Goal: Task Accomplishment & Management: Manage account settings

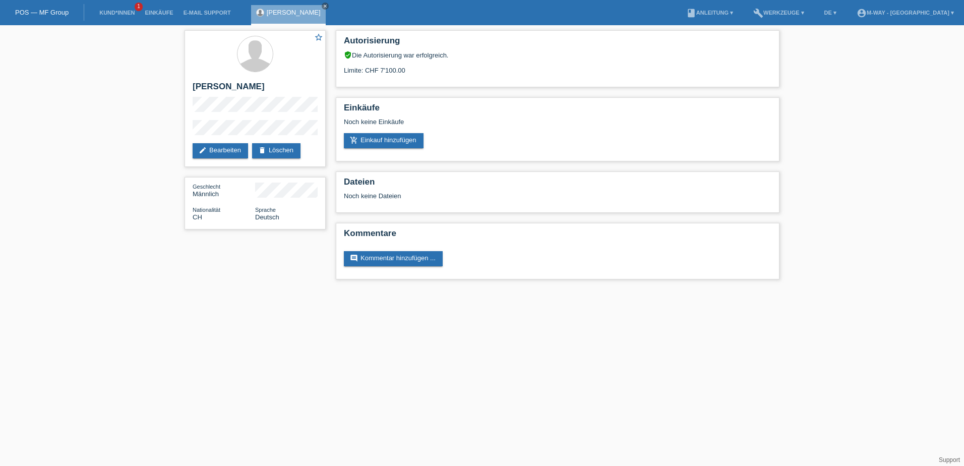
click at [51, 11] on link "POS — MF Group" at bounding box center [41, 13] width 53 height 8
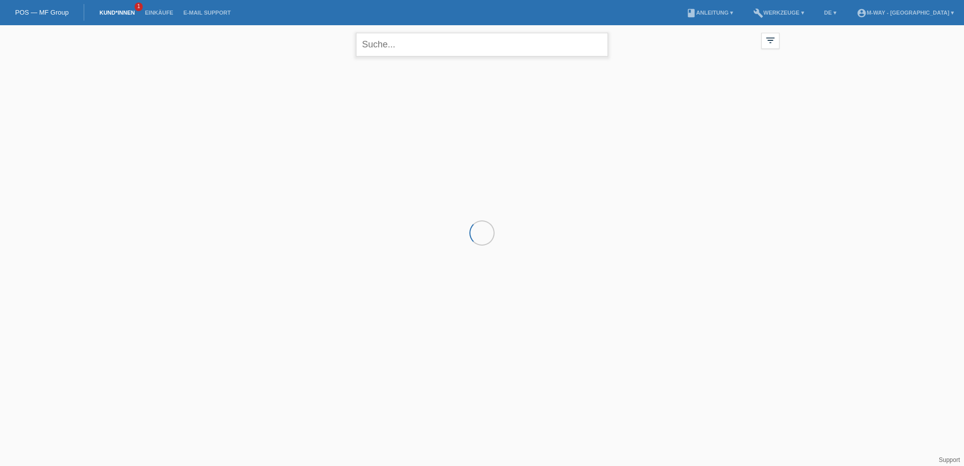
click at [419, 47] on input "text" at bounding box center [482, 45] width 252 height 24
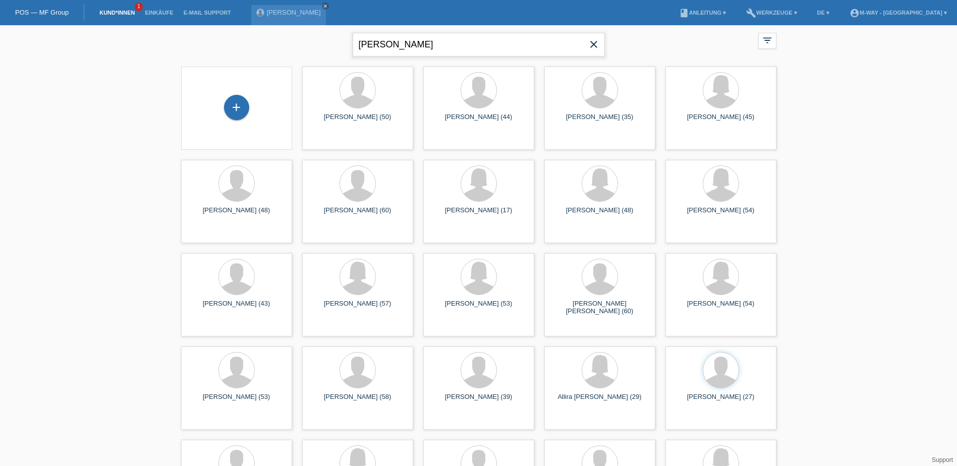
click at [419, 47] on input "erik" at bounding box center [479, 45] width 252 height 24
type input "buzas"
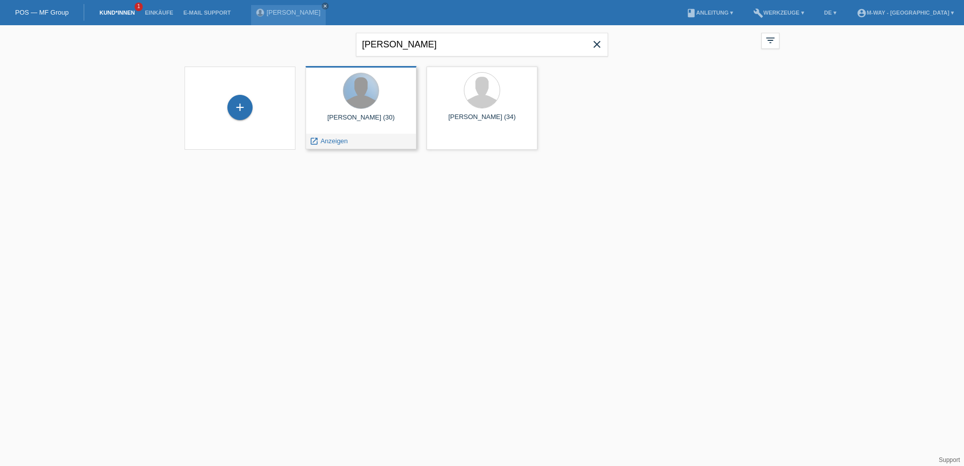
click at [360, 92] on div at bounding box center [360, 90] width 35 height 35
click at [337, 140] on span "Anzeigen" at bounding box center [334, 141] width 27 height 8
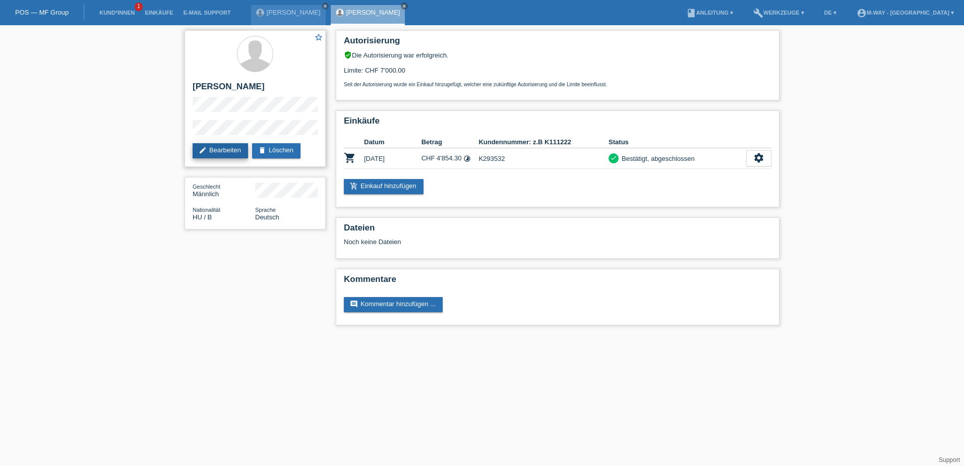
click at [227, 153] on link "edit Bearbeiten" at bounding box center [220, 150] width 55 height 15
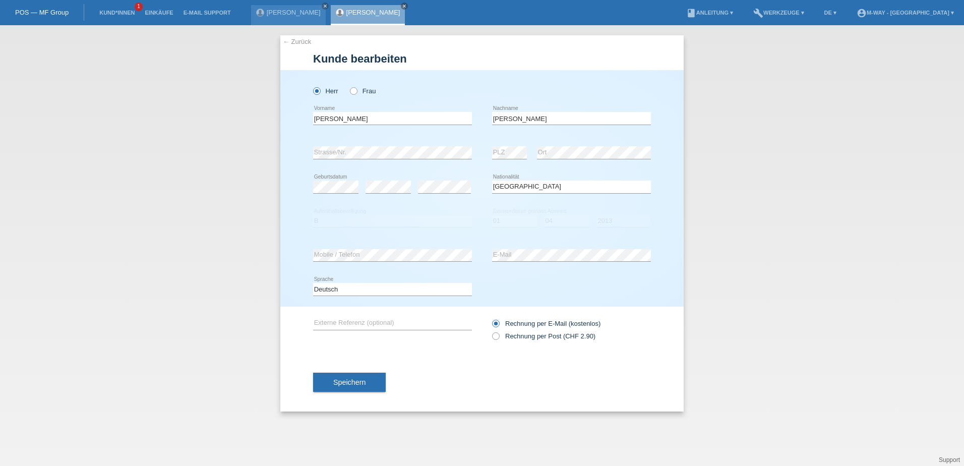
select select "HU"
select select "B"
select select "01"
select select "04"
select select "2013"
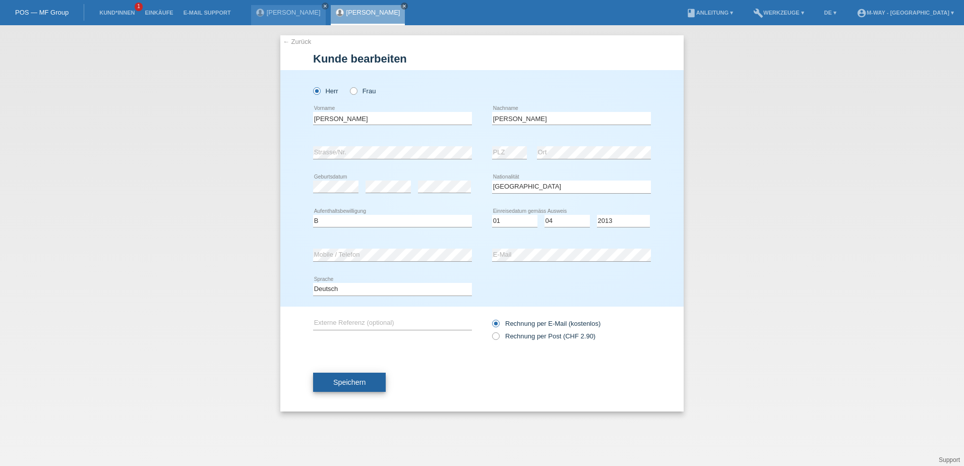
click at [345, 385] on span "Speichern" at bounding box center [349, 382] width 32 height 8
